Goal: Task Accomplishment & Management: Manage account settings

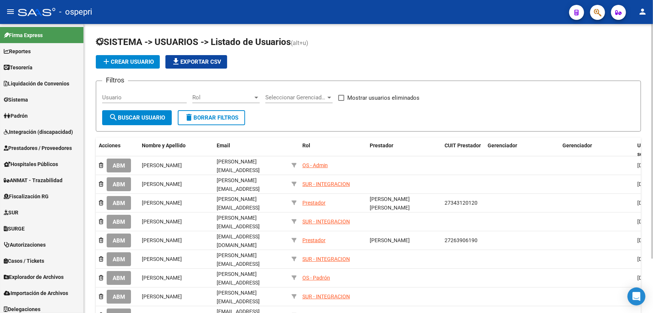
click at [140, 98] on input "Usuario" at bounding box center [144, 97] width 85 height 7
paste input "27277993010"
type input "27277993010"
click at [140, 117] on span "search Buscar Usuario" at bounding box center [137, 117] width 56 height 7
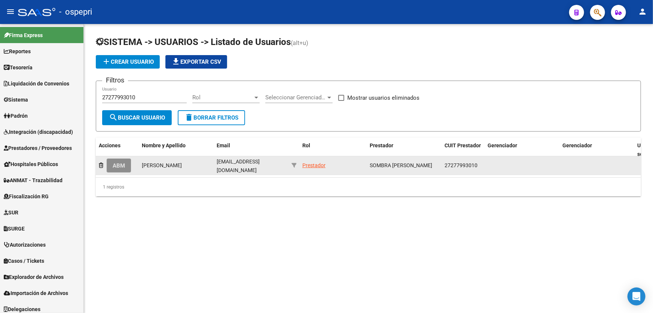
click at [122, 158] on button "ABM" at bounding box center [119, 165] width 24 height 14
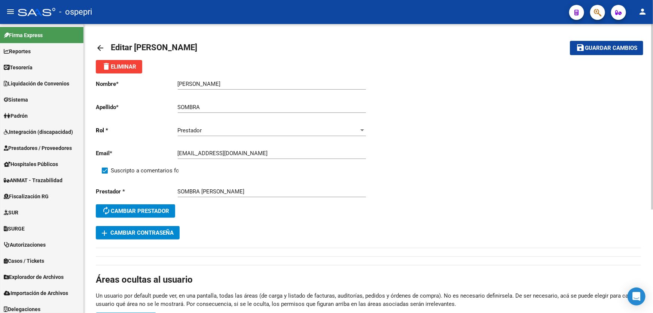
click at [142, 231] on span "add Cambiar Contraseña" at bounding box center [138, 232] width 72 height 7
click at [263, 219] on div "Prestador * SOMBRA [PERSON_NAME] autorenew Cambiar prestador" at bounding box center [232, 203] width 273 height 45
click at [275, 150] on input "[EMAIL_ADDRESS][DOMAIN_NAME]" at bounding box center [272, 153] width 188 height 7
click at [138, 233] on span "add Cambiar Contraseña" at bounding box center [138, 232] width 72 height 7
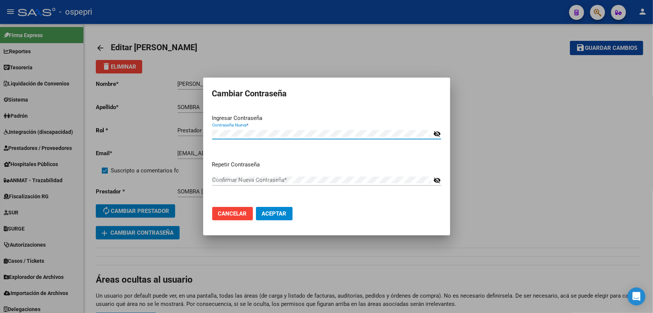
click at [265, 174] on div "Confirmar Nueva Contraseña *" at bounding box center [321, 179] width 219 height 11
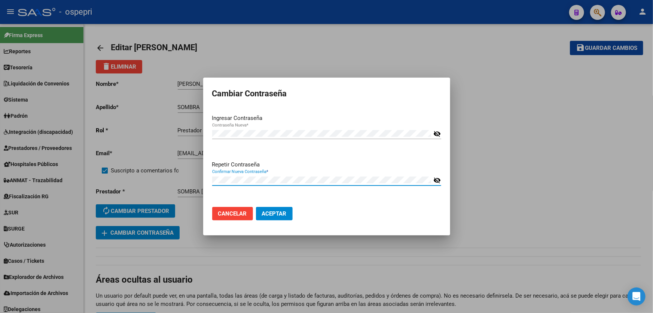
click at [278, 209] on button "Aceptar" at bounding box center [274, 213] width 37 height 13
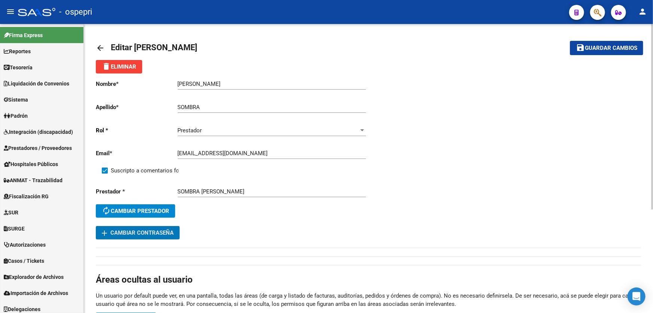
click at [600, 52] on button "save Guardar cambios" at bounding box center [606, 48] width 73 height 14
